Goal: Task Accomplishment & Management: Manage account settings

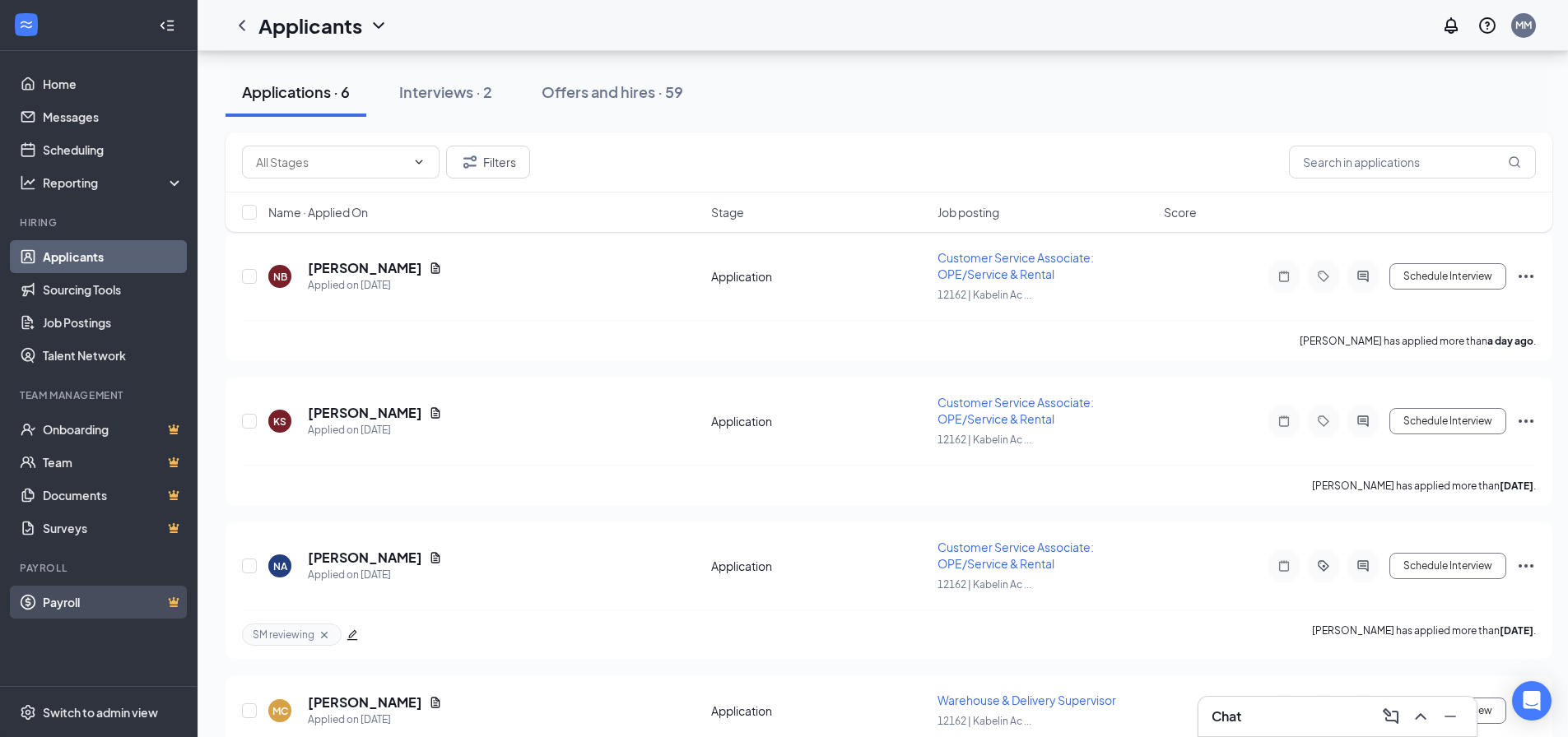
scroll to position [164, 0]
click at [469, 92] on div "Interviews · 2" at bounding box center [446, 91] width 93 height 21
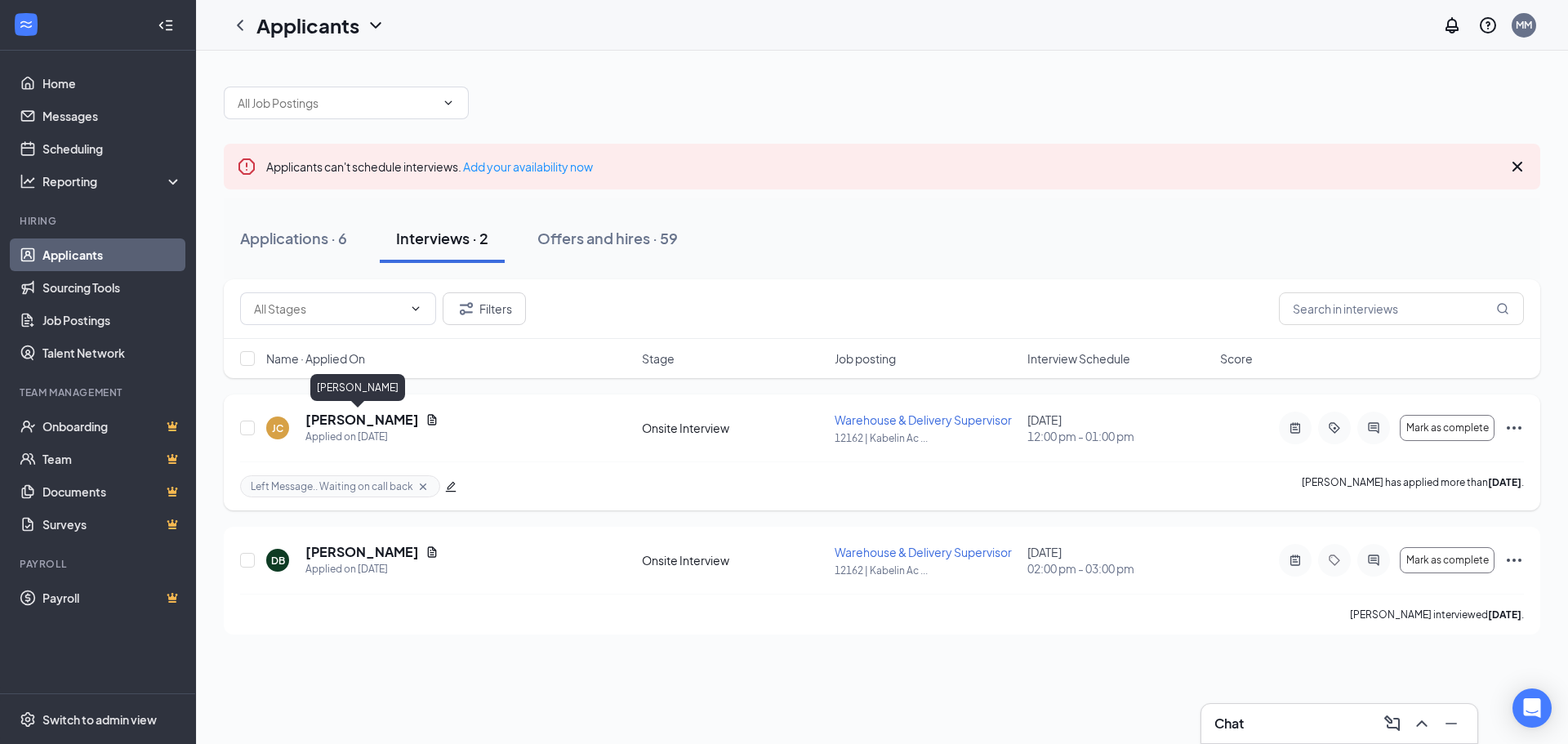
click at [339, 418] on h5 "[PERSON_NAME]" at bounding box center [362, 420] width 114 height 18
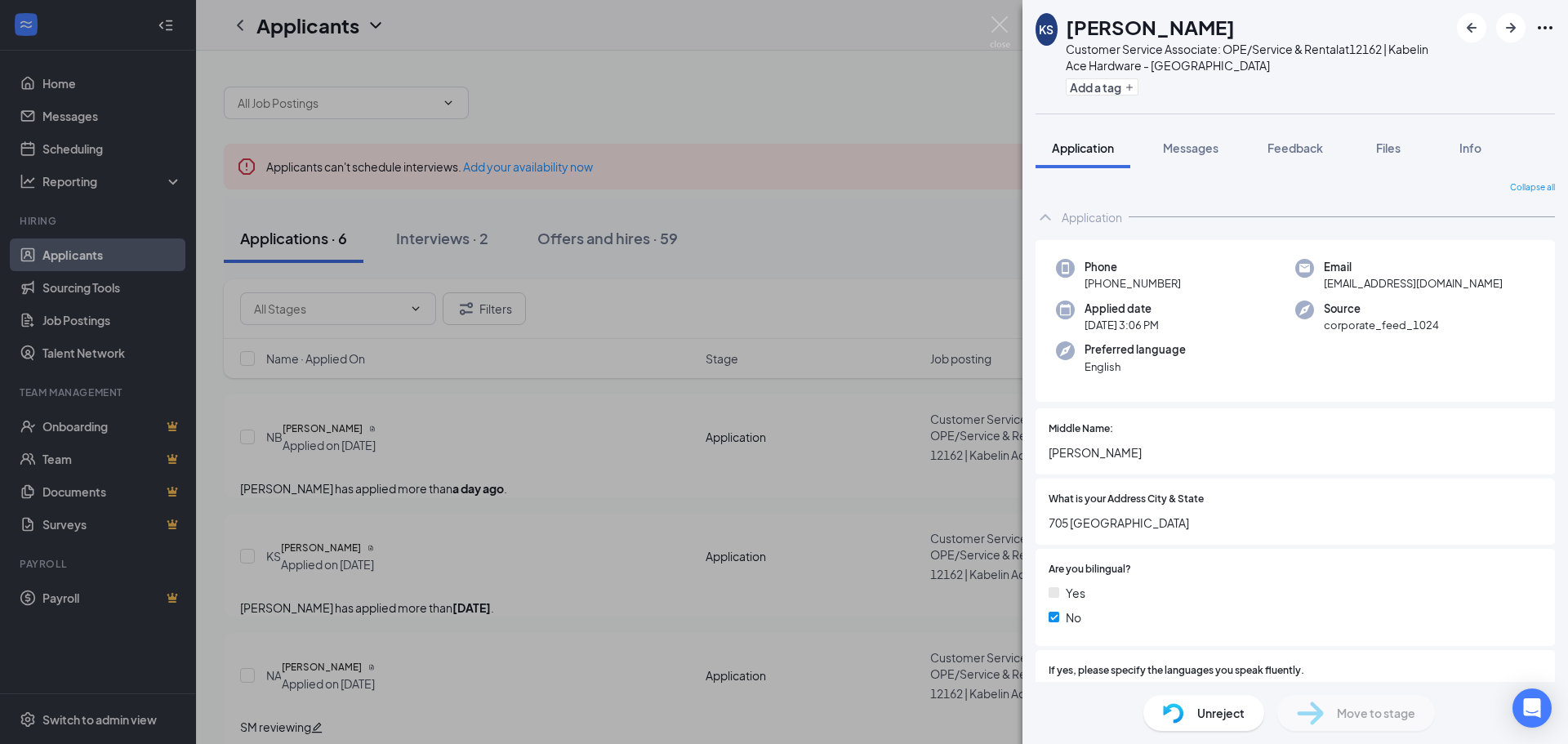
click at [454, 228] on div "KS Kaleb Scott Customer Service Associate: OPE/Service & Rental at 12162 | Kabe…" at bounding box center [784, 372] width 1568 height 744
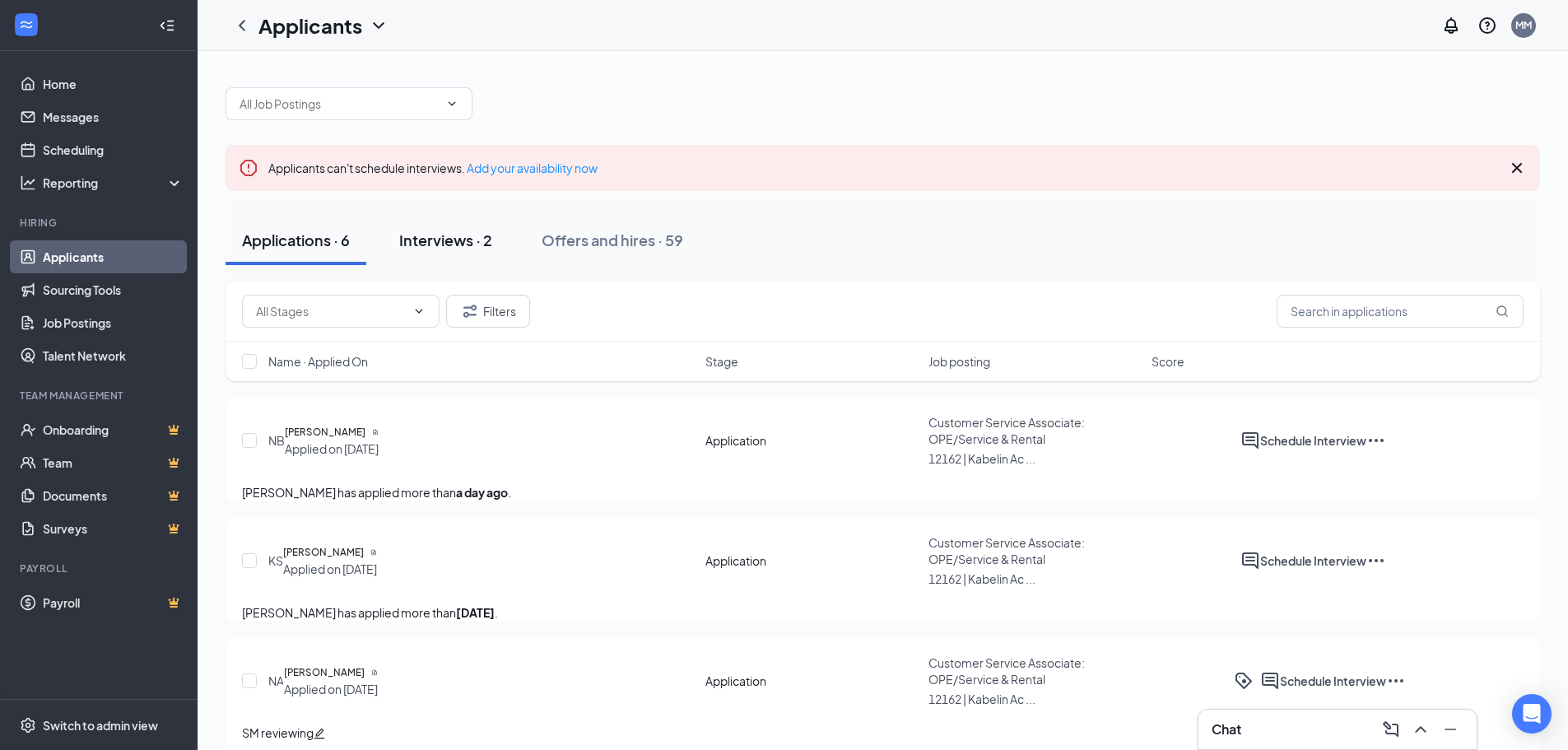
click at [440, 240] on div "Interviews · 2" at bounding box center [446, 240] width 93 height 21
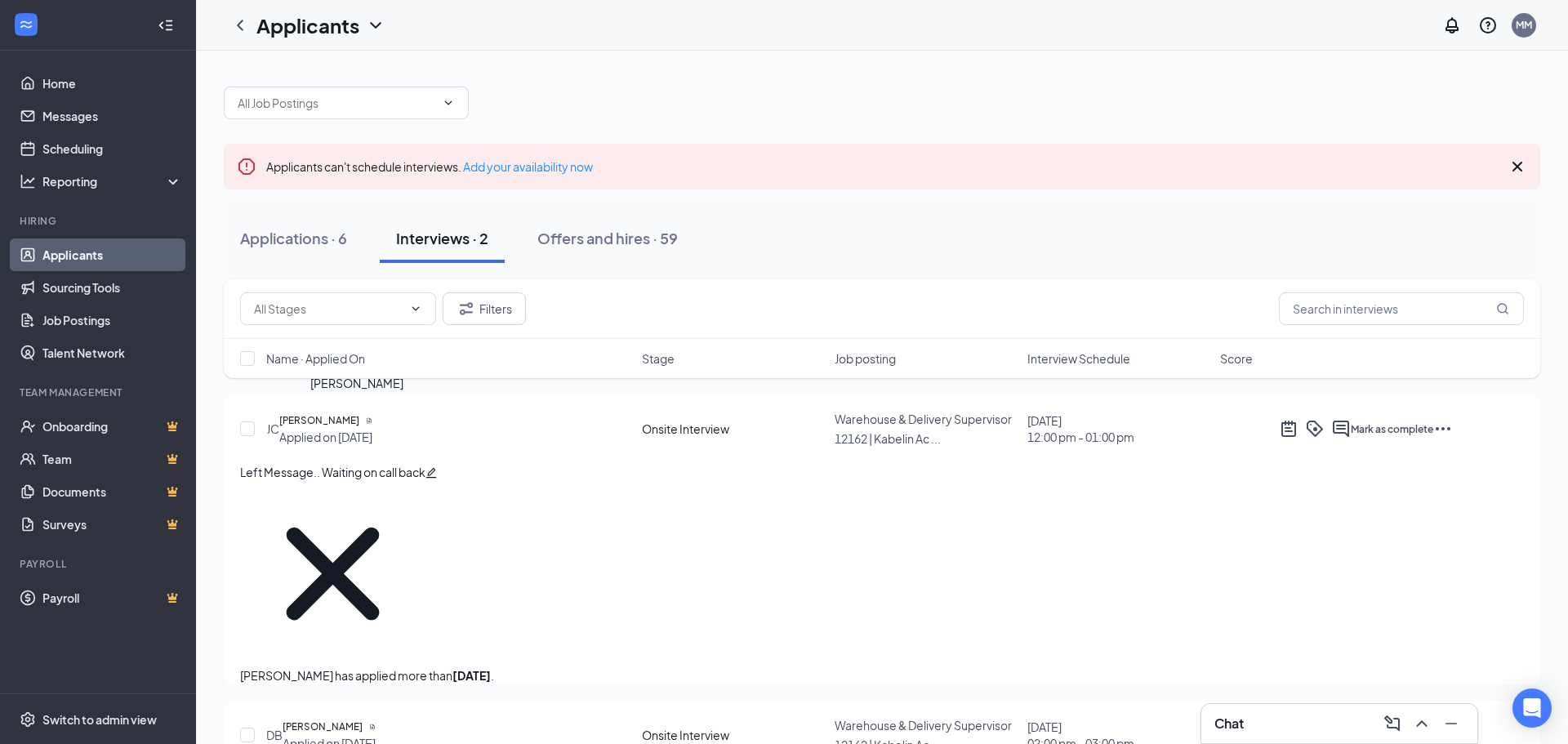
click at [359, 413] on h5 "[PERSON_NAME]" at bounding box center [319, 421] width 80 height 17
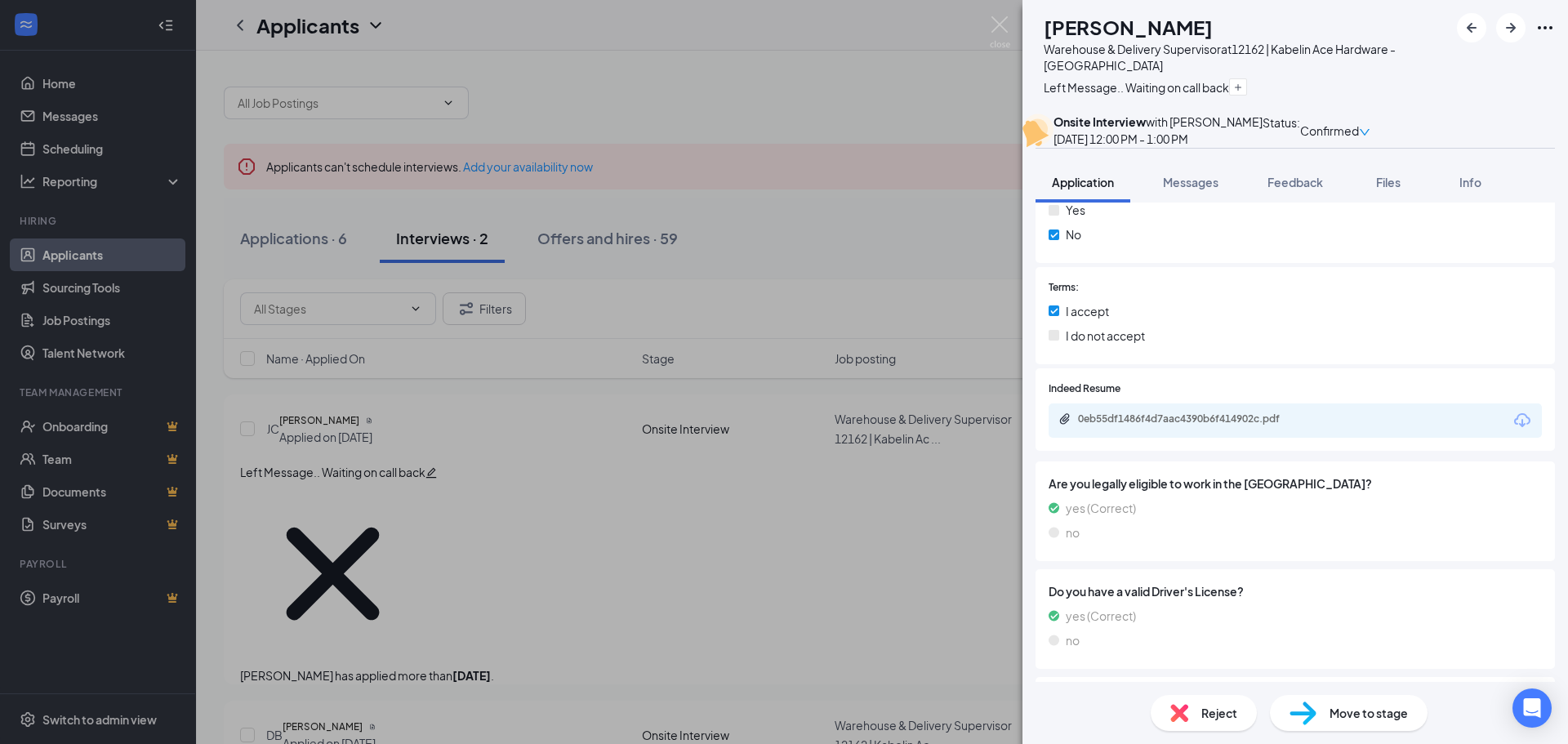
scroll to position [2450, 0]
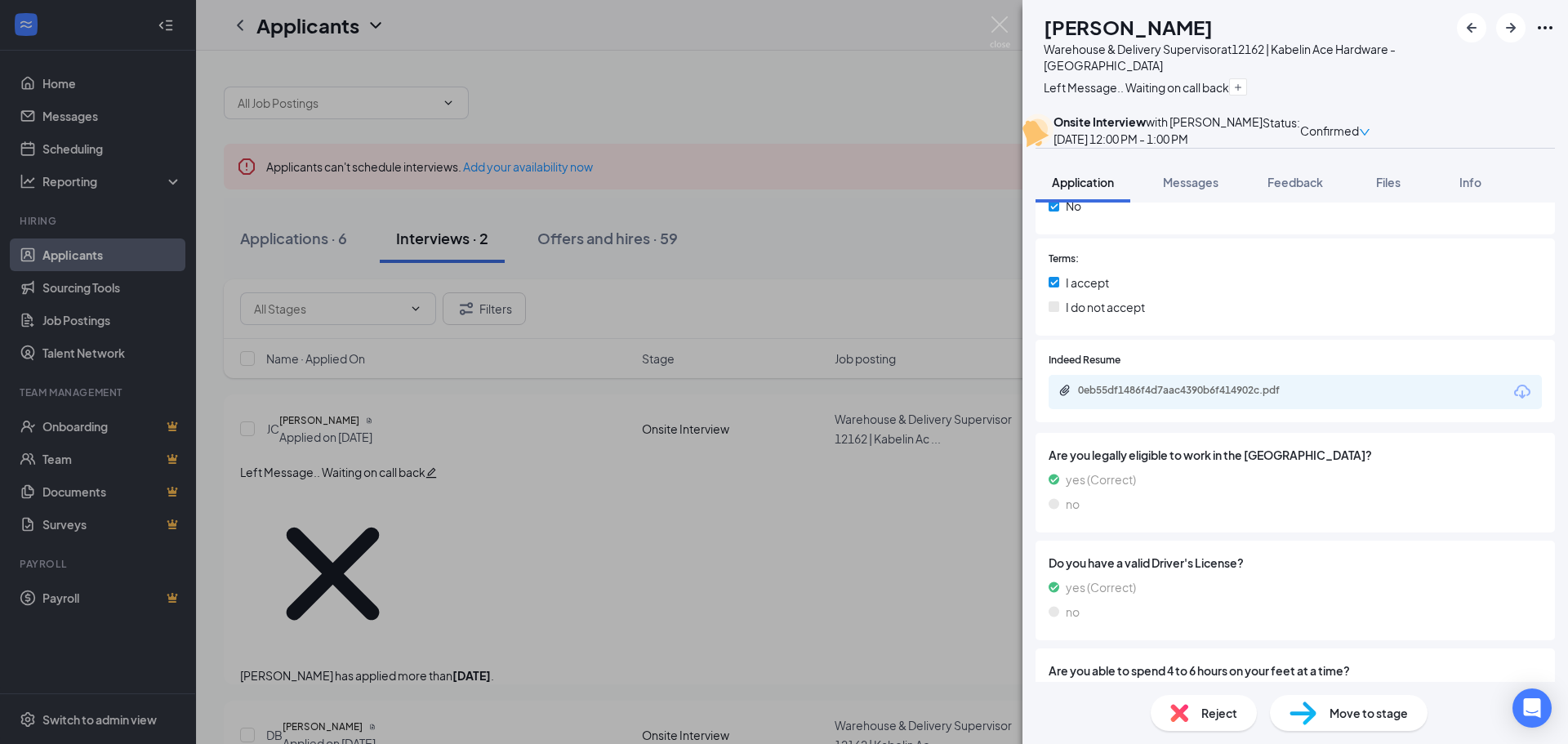
click at [1311, 409] on div "0eb55df1486f4d7aac4390b6f414902c.pdf" at bounding box center [1295, 392] width 493 height 34
click at [1239, 397] on div "0eb55df1486f4d7aac4390b6f414902c.pdf" at bounding box center [1192, 391] width 229 height 13
